Goal: Navigation & Orientation: Find specific page/section

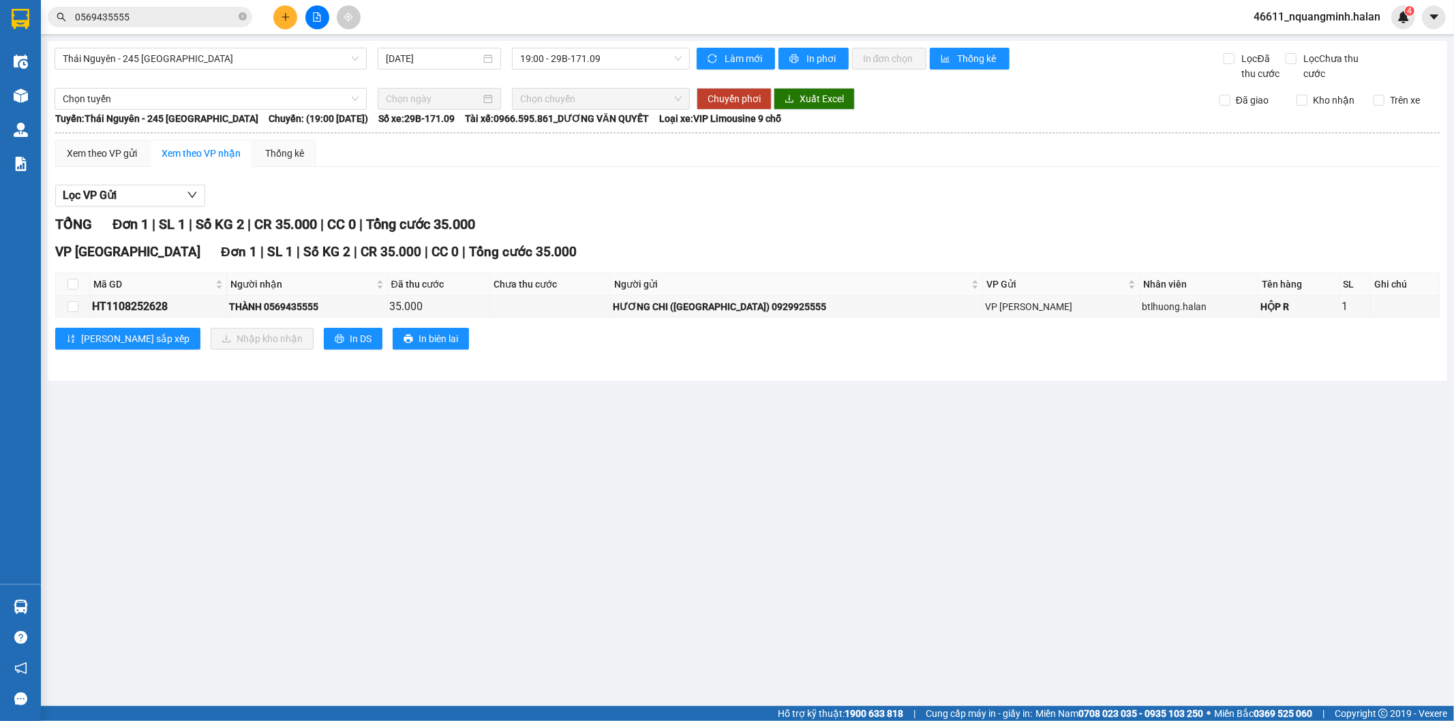
click at [440, 517] on main "[GEOGRAPHIC_DATA] - 245 [GEOGRAPHIC_DATA] [DATE] 19:00 - 29B-171.09 Làm mới In …" at bounding box center [727, 353] width 1454 height 706
drag, startPoint x: 461, startPoint y: 506, endPoint x: 192, endPoint y: 560, distance: 274.4
click at [462, 506] on main "[GEOGRAPHIC_DATA] - 245 [GEOGRAPHIC_DATA] [DATE] 19:00 - 29B-171.09 Làm mới In …" at bounding box center [727, 353] width 1454 height 706
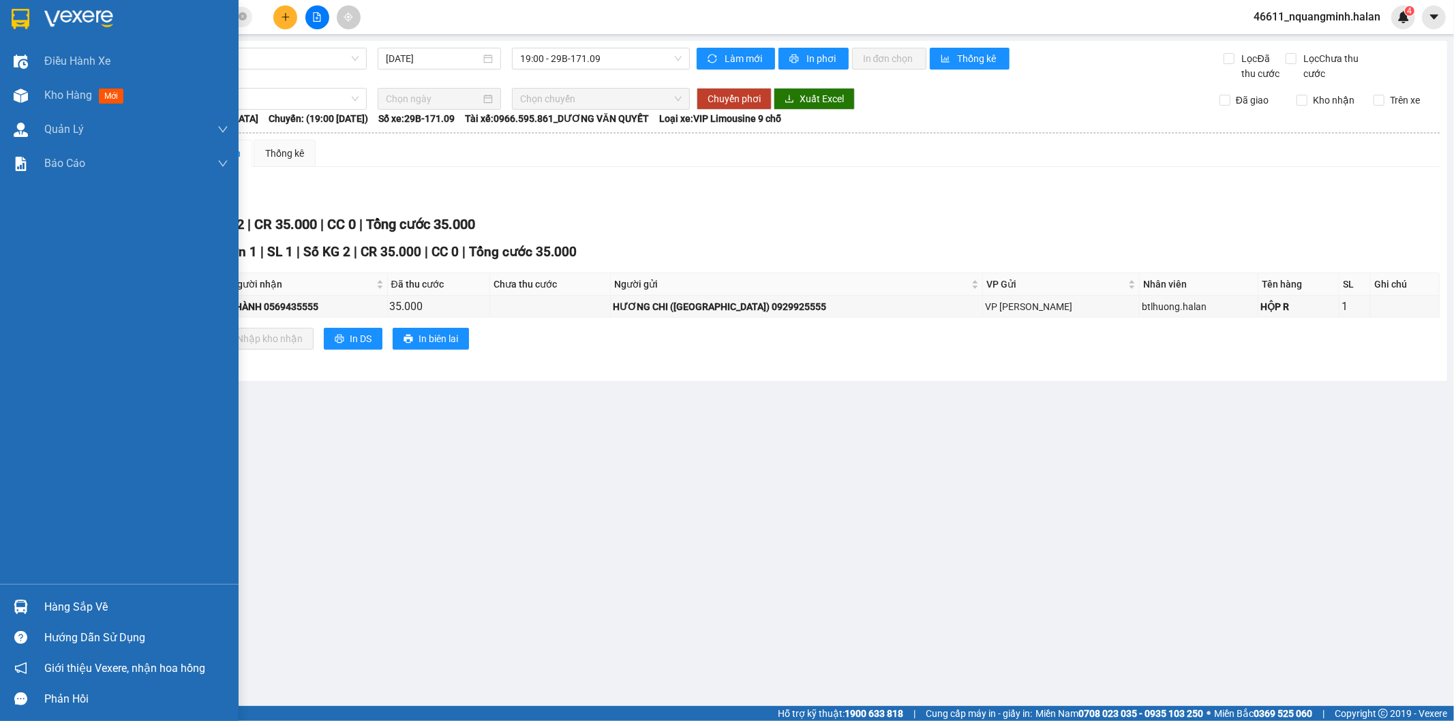
click at [31, 598] on div at bounding box center [21, 607] width 24 height 24
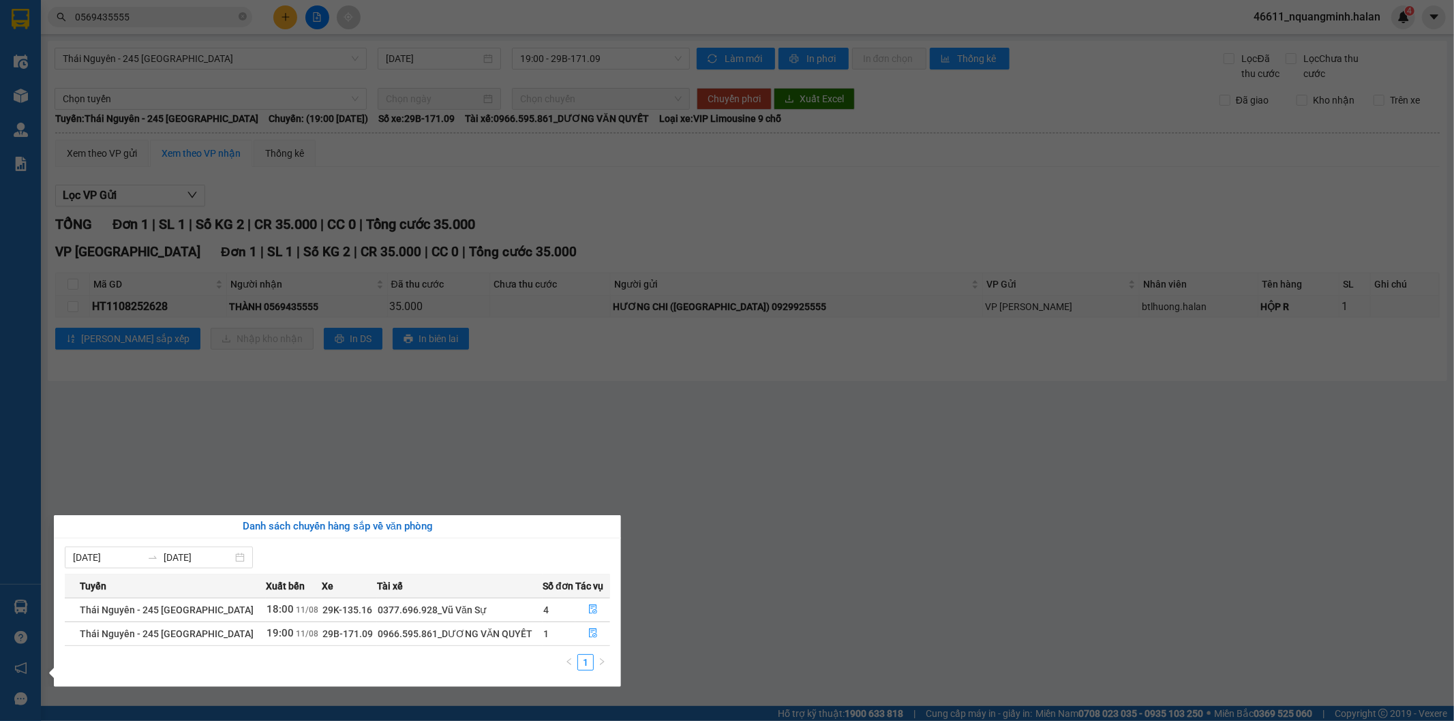
click at [591, 462] on section "Kết quả tìm kiếm ( 569 ) Bộ lọc Mã ĐH Trạng thái Món hàng Thu hộ Tổng cước Chưa…" at bounding box center [727, 360] width 1454 height 721
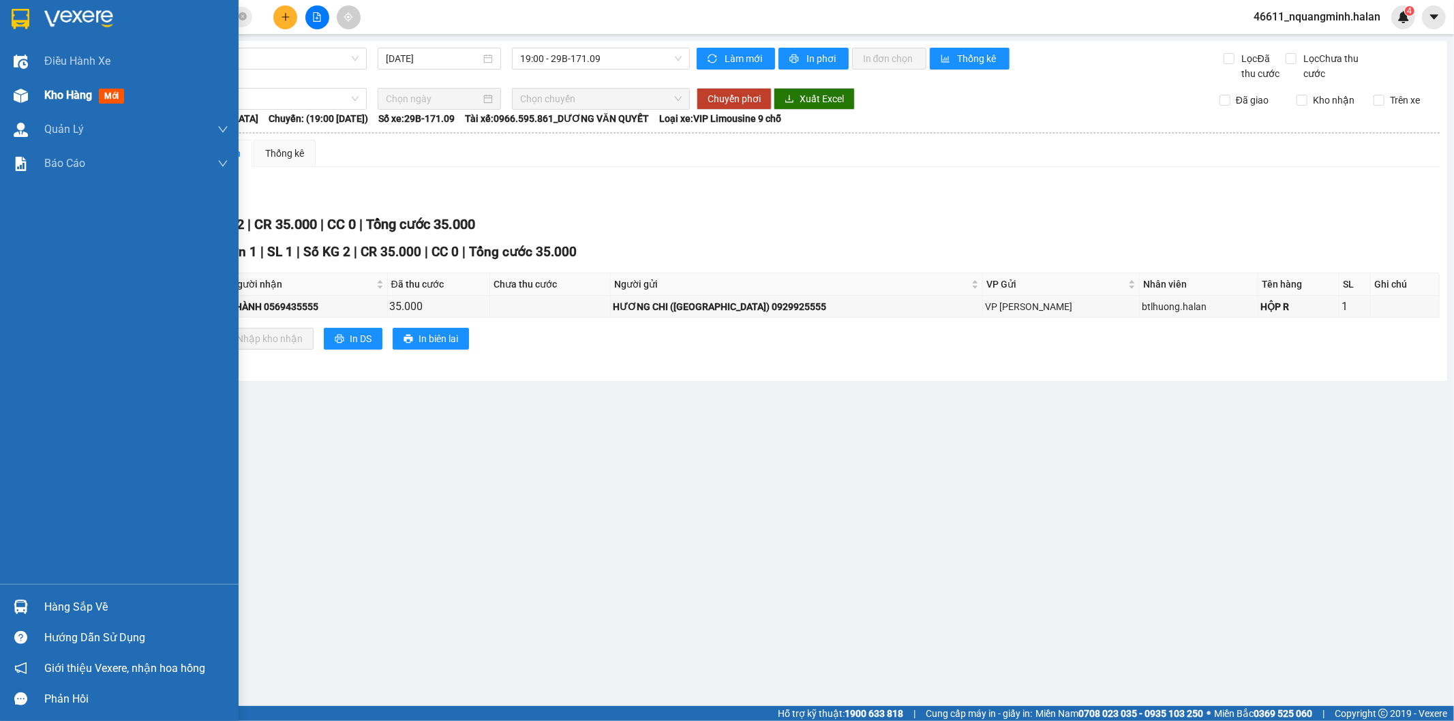
click at [30, 109] on div "Kho hàng mới" at bounding box center [119, 95] width 239 height 34
click at [35, 98] on div "Kho hàng mới" at bounding box center [119, 95] width 239 height 34
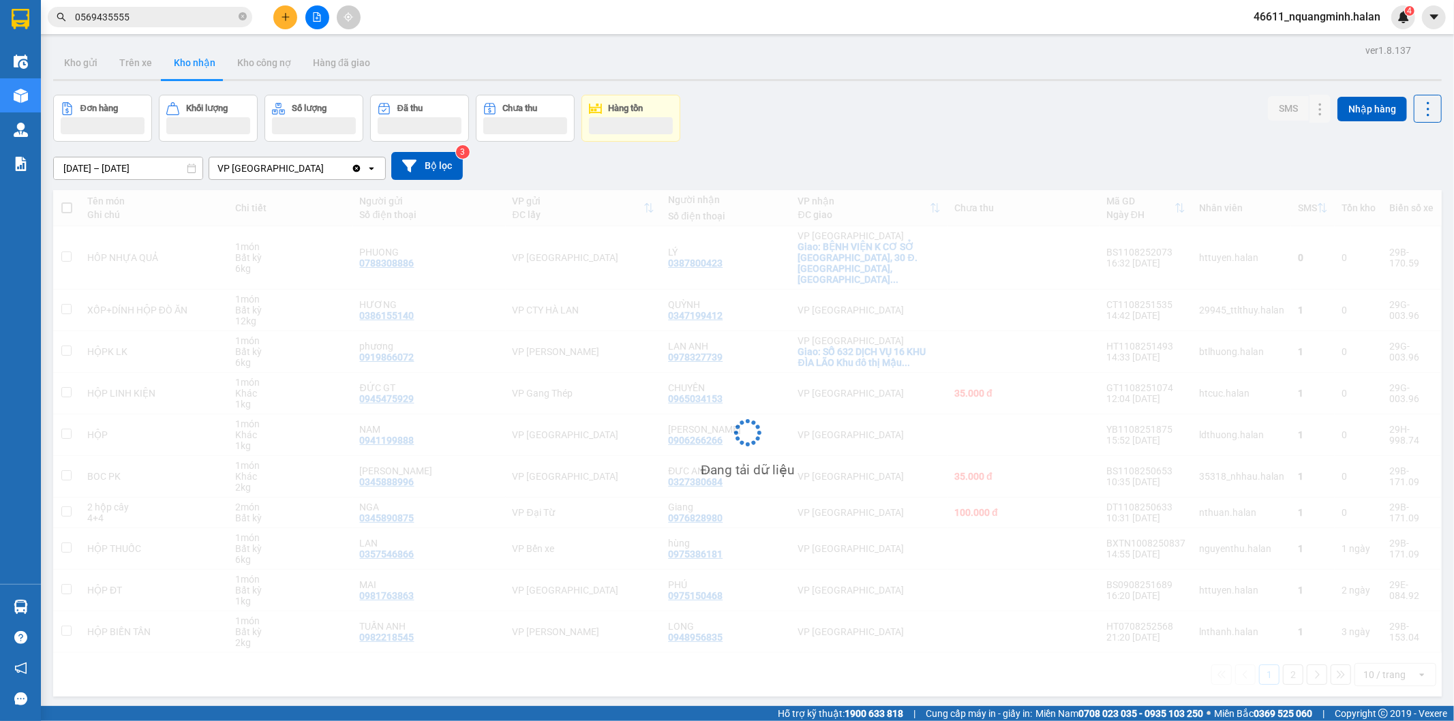
click at [672, 523] on div "Đang tải dữ liệu" at bounding box center [747, 443] width 1388 height 506
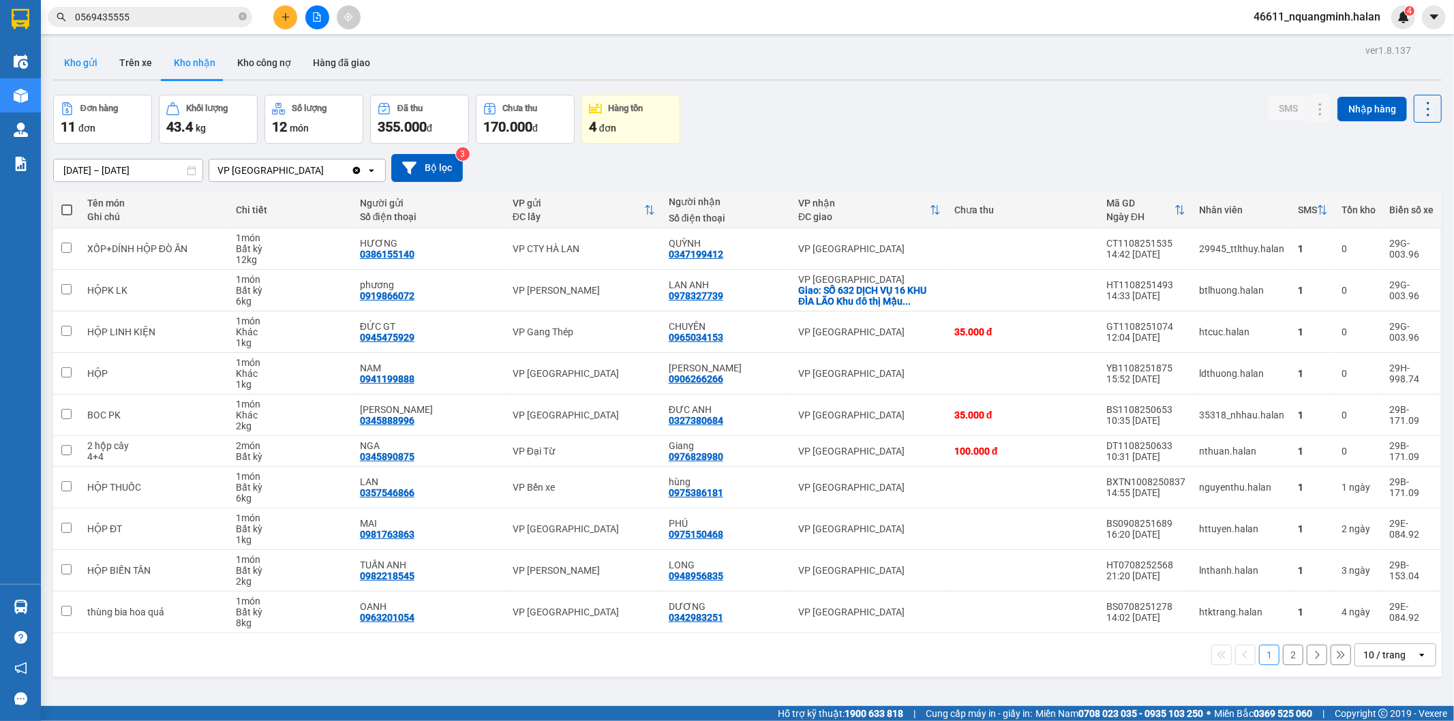
click at [99, 57] on button "Kho gửi" at bounding box center [80, 62] width 55 height 33
